Goal: Task Accomplishment & Management: Complete application form

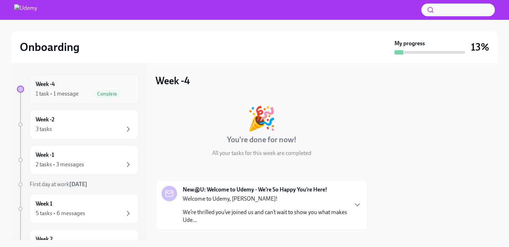
click at [78, 98] on div "1 task • 1 message Complete" at bounding box center [84, 93] width 97 height 8
click at [79, 97] on div "1 task • 1 message Complete" at bounding box center [84, 93] width 97 height 8
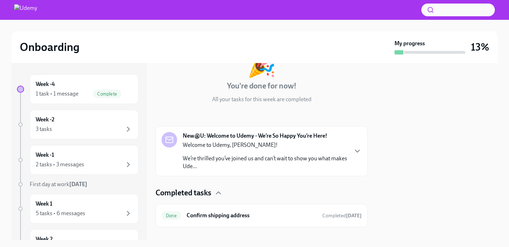
scroll to position [64, 0]
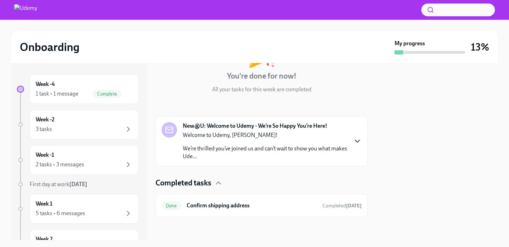
click at [356, 141] on icon "button" at bounding box center [357, 141] width 8 height 8
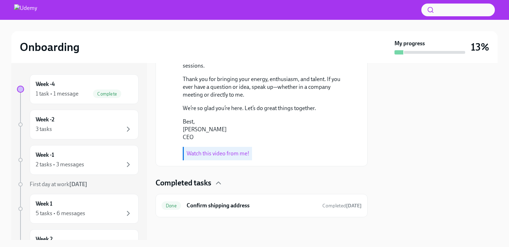
scroll to position [328, 0]
click at [232, 207] on h6 "Confirm shipping address" at bounding box center [252, 206] width 130 height 8
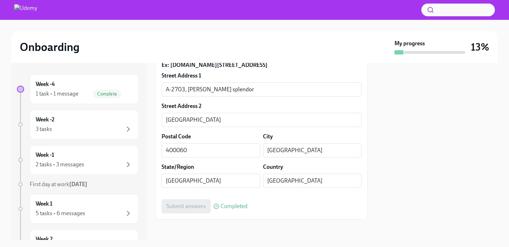
scroll to position [241, 0]
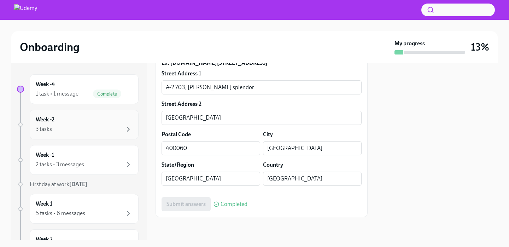
click at [74, 123] on div "Week -2 3 tasks" at bounding box center [84, 125] width 97 height 18
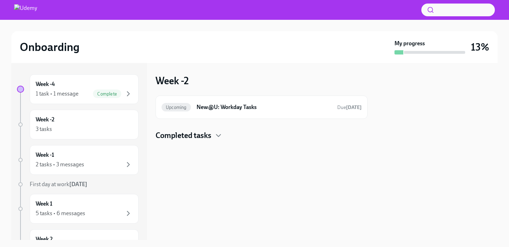
click at [264, 147] on div at bounding box center [262, 152] width 212 height 23
click at [322, 109] on h6 "New@U: Workday Tasks" at bounding box center [264, 107] width 135 height 8
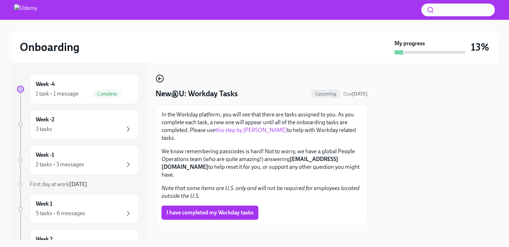
click at [159, 82] on circle "button" at bounding box center [159, 78] width 7 height 7
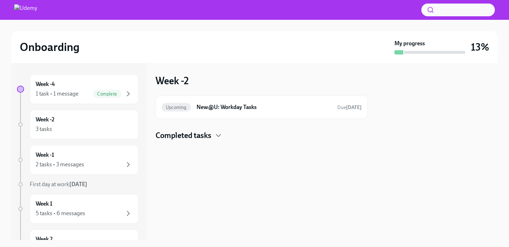
click at [186, 136] on h4 "Completed tasks" at bounding box center [184, 135] width 56 height 11
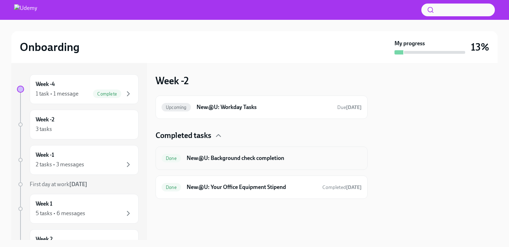
click at [216, 161] on h6 "New@U: Background check completion" at bounding box center [274, 158] width 175 height 8
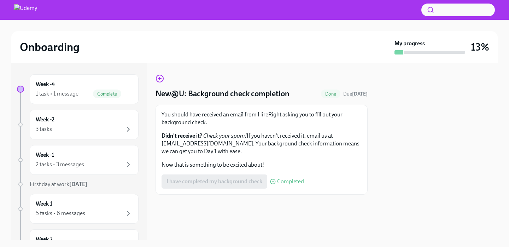
click at [335, 110] on div "You should have received an email from HireRight asking you to fill out your ba…" at bounding box center [262, 150] width 212 height 90
click at [162, 81] on circle "button" at bounding box center [159, 78] width 7 height 7
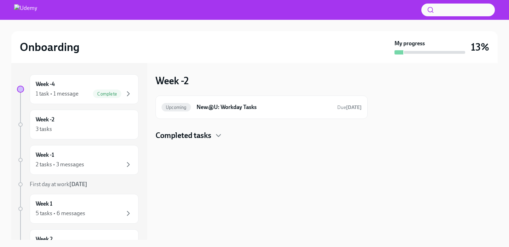
click at [194, 134] on h4 "Completed tasks" at bounding box center [184, 135] width 56 height 11
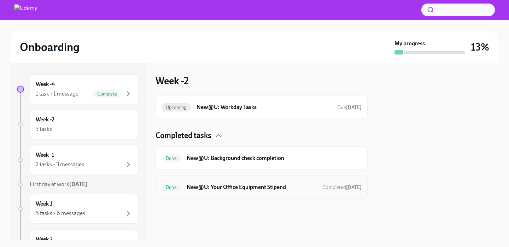
click at [232, 187] on h6 "New@U: Your Office Equipment Stipend" at bounding box center [252, 187] width 130 height 8
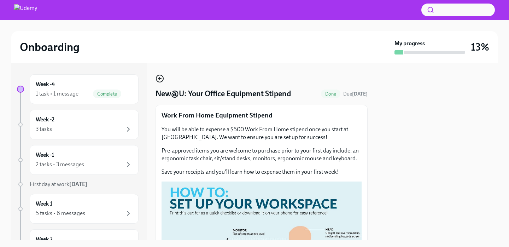
click at [159, 76] on icon "button" at bounding box center [160, 78] width 8 height 8
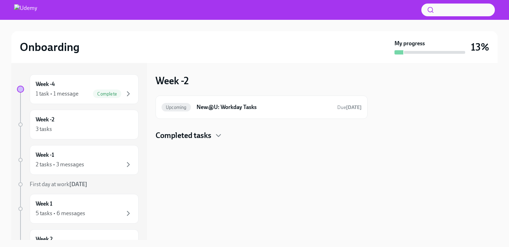
click at [209, 137] on h4 "Completed tasks" at bounding box center [184, 135] width 56 height 11
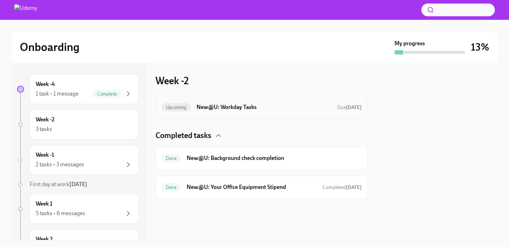
click at [238, 110] on h6 "New@U: Workday Tasks" at bounding box center [264, 107] width 135 height 8
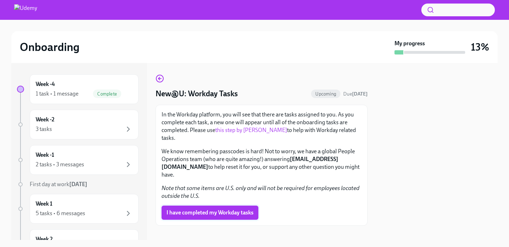
click at [221, 209] on span "I have completed my Workday tasks" at bounding box center [210, 212] width 87 height 7
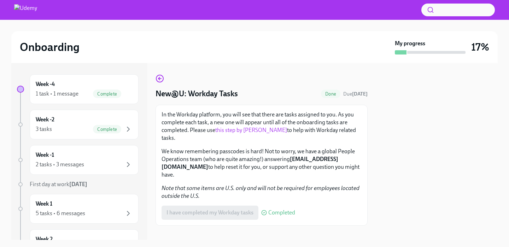
click at [266, 159] on p "We know remembering passcodes is hard! Not to worry, we have a global People Op…" at bounding box center [262, 162] width 200 height 31
click at [100, 156] on div "Week -1 2 tasks • 3 messages" at bounding box center [84, 160] width 97 height 18
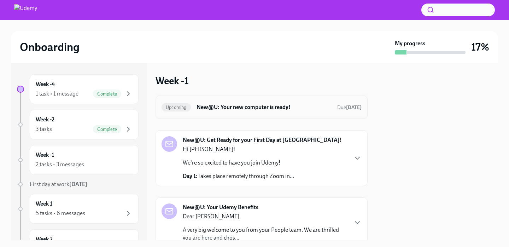
click at [246, 110] on h6 "New@U: Your new computer is ready!" at bounding box center [264, 107] width 135 height 8
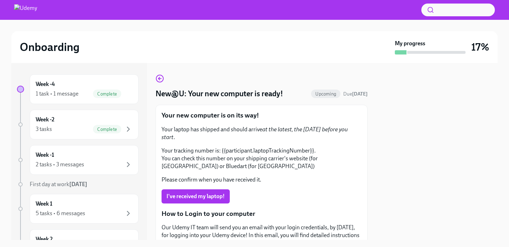
click at [405, 71] on div at bounding box center [437, 151] width 122 height 177
drag, startPoint x: 189, startPoint y: 93, endPoint x: 275, endPoint y: 93, distance: 85.9
click at [274, 93] on h4 "New@U: Your new computer is ready!" at bounding box center [220, 93] width 128 height 11
click at [275, 93] on h4 "New@U: Your new computer is ready!" at bounding box center [220, 93] width 128 height 11
drag, startPoint x: 175, startPoint y: 170, endPoint x: 244, endPoint y: 168, distance: 69.3
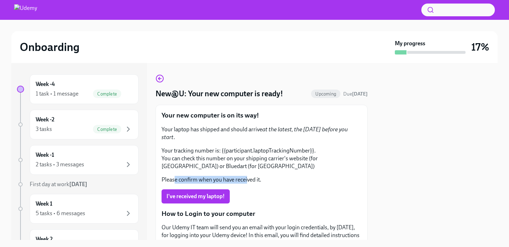
click at [246, 176] on p "Please confirm when you have received it." at bounding box center [262, 180] width 200 height 8
click at [244, 176] on p "Please confirm when you have received it." at bounding box center [262, 180] width 200 height 8
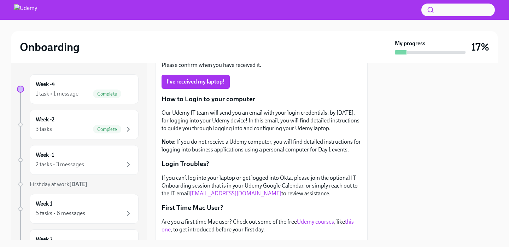
scroll to position [165, 0]
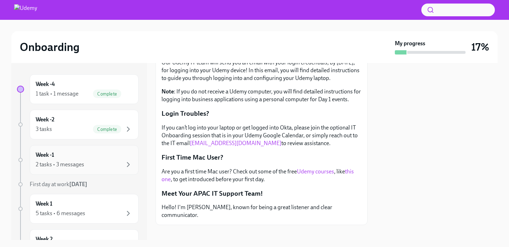
click at [116, 158] on div "Week -1 2 tasks • 3 messages" at bounding box center [84, 160] width 97 height 18
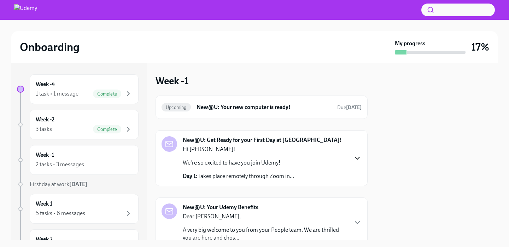
click at [358, 157] on icon "button" at bounding box center [357, 158] width 8 height 8
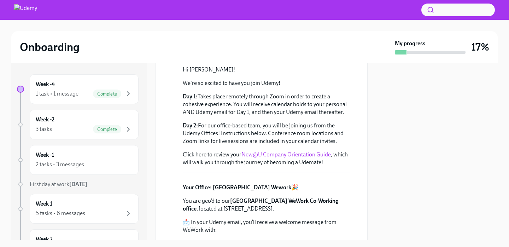
scroll to position [104, 0]
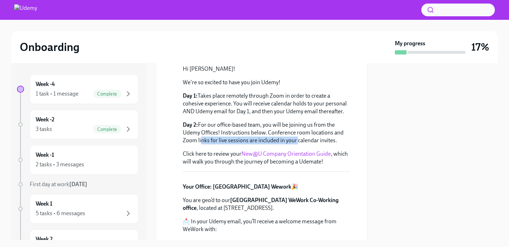
drag, startPoint x: 199, startPoint y: 139, endPoint x: 294, endPoint y: 136, distance: 95.2
click at [295, 137] on p "Day 2: For our office-based team, you will be joining us from the Udemy Offices…" at bounding box center [267, 132] width 168 height 23
click at [294, 136] on p "Day 2: For our office-based team, you will be joining us from the Udemy Offices…" at bounding box center [267, 132] width 168 height 23
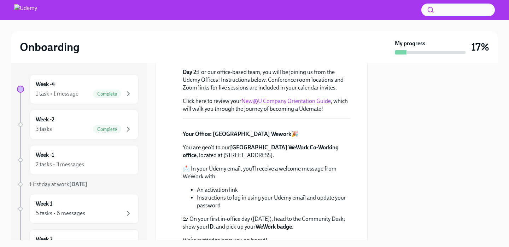
scroll to position [149, 0]
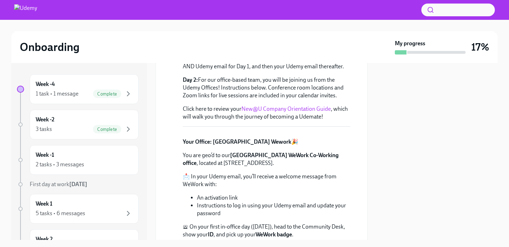
click at [286, 105] on link "New@U Company Orientation Guide" at bounding box center [286, 108] width 89 height 7
click at [165, 199] on div "[DATE] Hi [PERSON_NAME]! We're so excited to have you join Udemy! Day 1: Takes …" at bounding box center [262, 144] width 200 height 273
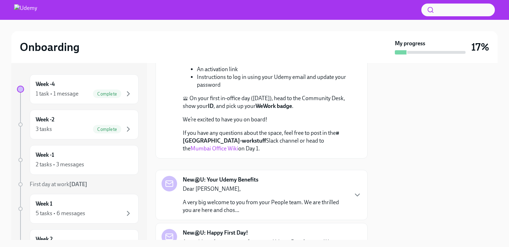
scroll to position [287, 0]
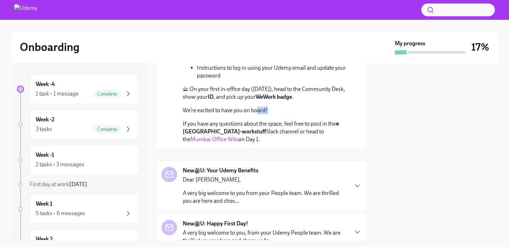
drag, startPoint x: 197, startPoint y: 190, endPoint x: 255, endPoint y: 189, distance: 57.7
click at [256, 143] on div "Your Office: [GEOGRAPHIC_DATA] Wework 🎉 You are geo’d to our [GEOGRAPHIC_DATA] …" at bounding box center [267, 71] width 168 height 143
click at [217, 143] on p "If you have any questions about the space, feel free to post in the #mumbai-wor…" at bounding box center [267, 131] width 168 height 23
drag, startPoint x: 201, startPoint y: 201, endPoint x: 289, endPoint y: 199, distance: 88.8
click at [290, 143] on p "If you have any questions about the space, feel free to post in the #mumbai-wor…" at bounding box center [267, 131] width 168 height 23
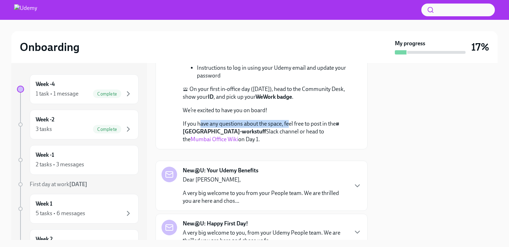
click at [289, 143] on p "If you have any questions about the space, feel free to post in the #mumbai-wor…" at bounding box center [267, 131] width 168 height 23
click at [279, 143] on p "If you have any questions about the space, feel free to post in the #mumbai-wor…" at bounding box center [267, 131] width 168 height 23
click at [169, 143] on div "[DATE] Hi [PERSON_NAME]! We're so excited to have you join Udemy! Day 1: Takes …" at bounding box center [262, 6] width 200 height 273
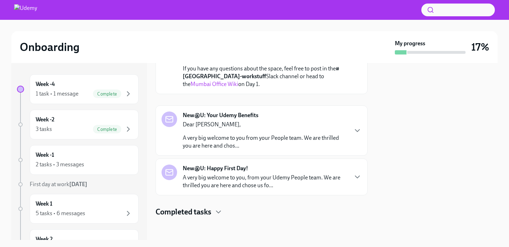
scroll to position [414, 0]
click at [358, 132] on icon "button" at bounding box center [357, 130] width 8 height 8
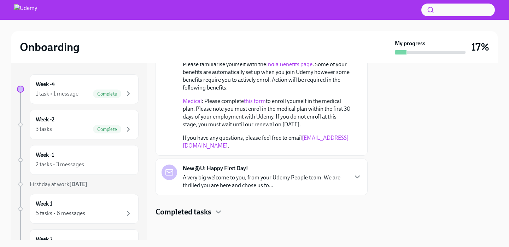
scroll to position [534, 0]
click at [259, 184] on p "A very big welcome to you, from your Udemy People team. We are thrilled you are…" at bounding box center [265, 182] width 165 height 16
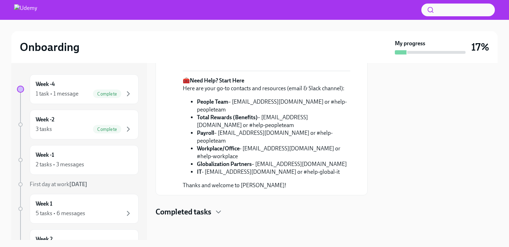
scroll to position [891, 0]
click at [130, 158] on div "Week -1 2 tasks • 3 messages" at bounding box center [84, 160] width 97 height 18
click at [91, 207] on div "Week 1 5 tasks • 6 messages" at bounding box center [84, 209] width 97 height 18
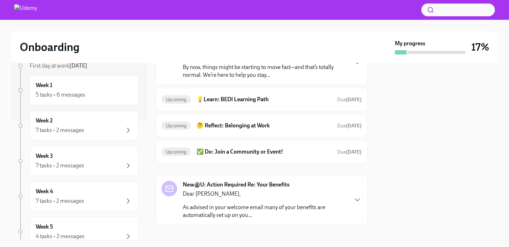
scroll to position [119, 0]
click at [62, 125] on div "Week 2 7 tasks • 2 messages" at bounding box center [84, 125] width 97 height 18
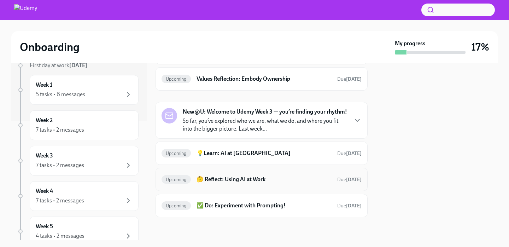
click at [248, 182] on h6 "🤔 Reflect: Using AI at Work" at bounding box center [264, 179] width 135 height 8
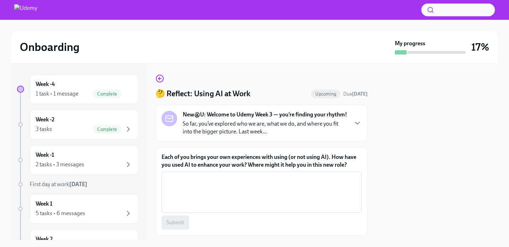
click at [228, 130] on p "So far, you’ve explored who we are, what we do, and where you fit into the bigg…" at bounding box center [265, 128] width 165 height 16
